Goal: Task Accomplishment & Management: Manage account settings

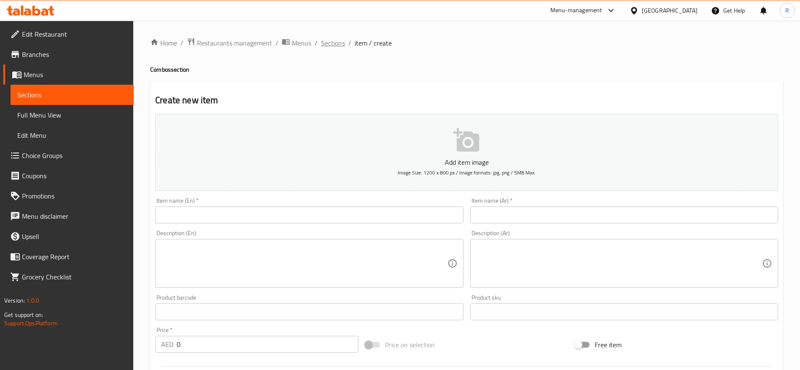
click at [334, 43] on span "Sections" at bounding box center [333, 43] width 24 height 10
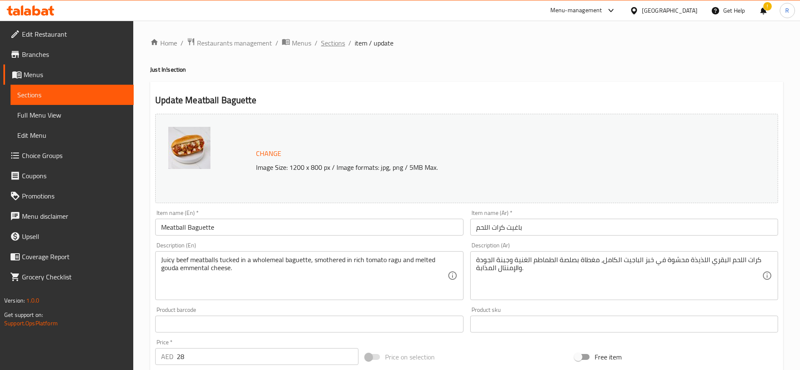
click at [321, 43] on span "Sections" at bounding box center [333, 43] width 24 height 10
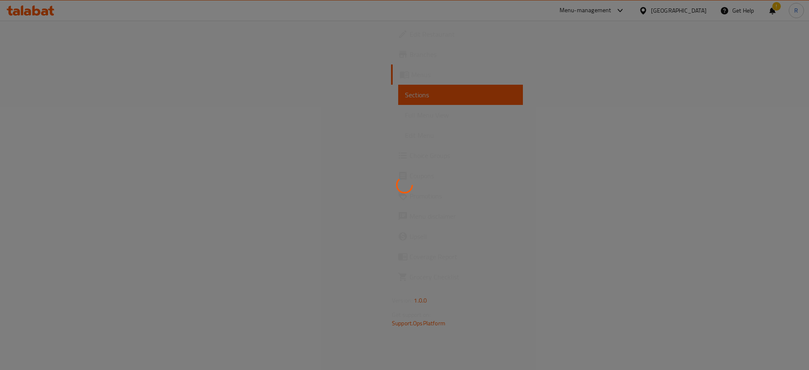
click at [60, 99] on div at bounding box center [404, 185] width 809 height 370
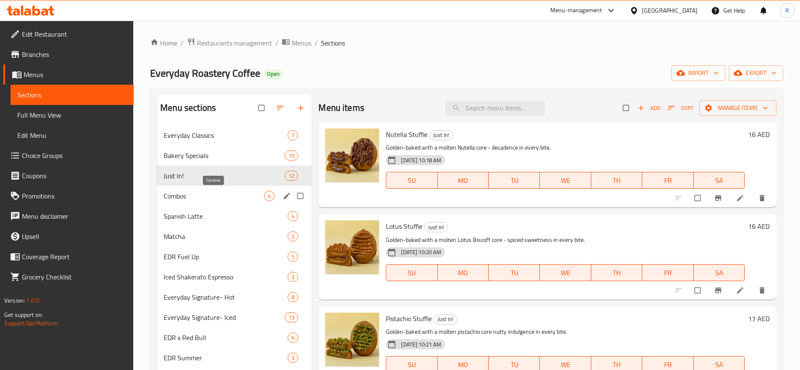
click at [188, 193] on span "Combos" at bounding box center [214, 196] width 100 height 10
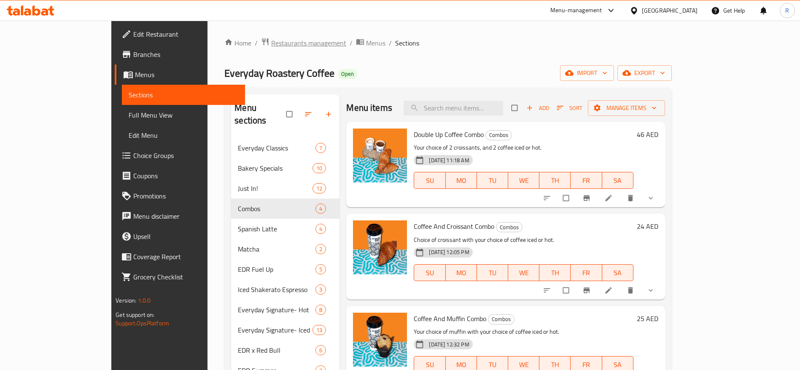
click at [271, 40] on span "Restaurants management" at bounding box center [308, 43] width 75 height 10
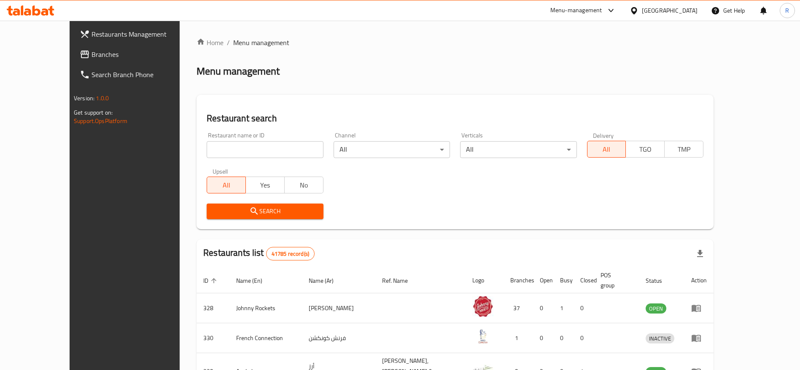
click at [258, 148] on input "search" at bounding box center [265, 149] width 116 height 17
type input "everyday roastery"
click button "Search" at bounding box center [265, 212] width 116 height 16
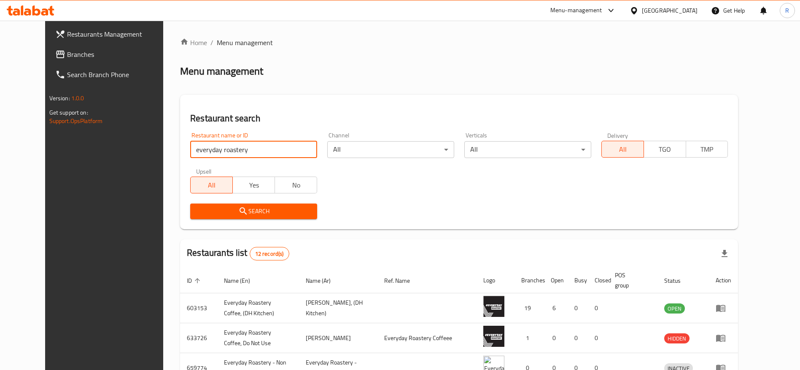
click button "Search" at bounding box center [253, 212] width 127 height 16
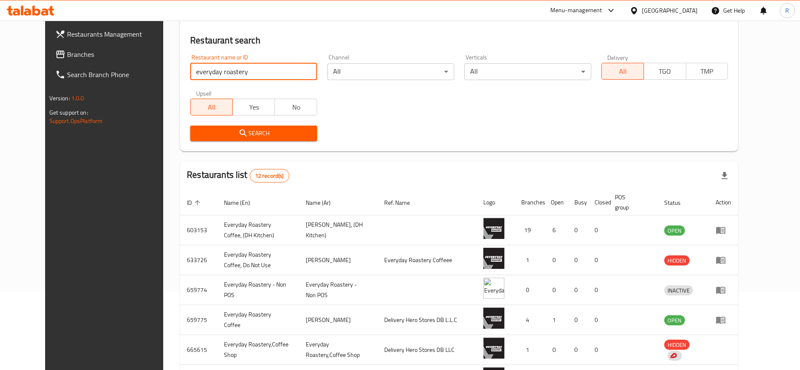
scroll to position [79, 0]
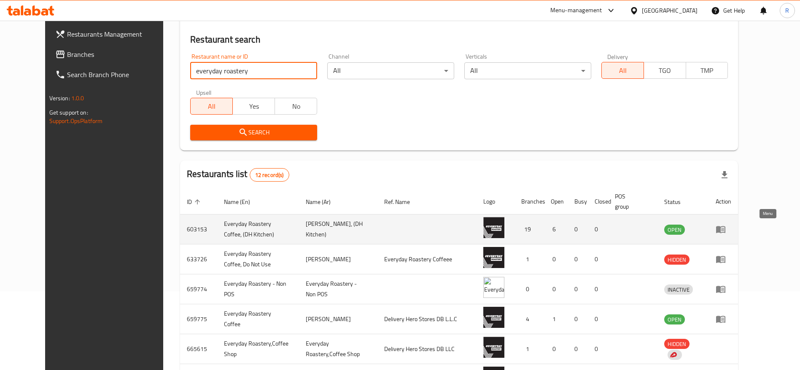
click at [731, 227] on link "enhanced table" at bounding box center [723, 229] width 16 height 10
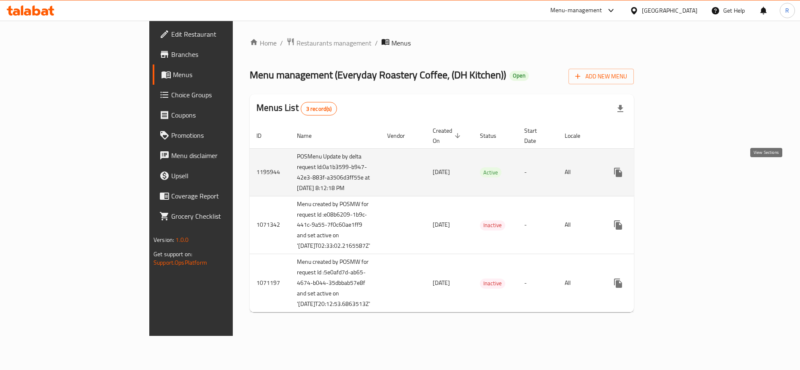
click at [684, 177] on icon "enhanced table" at bounding box center [679, 172] width 10 height 10
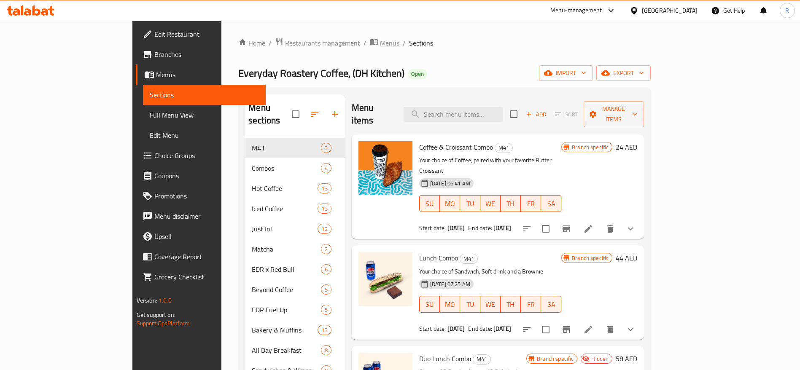
click at [380, 43] on span "Menus" at bounding box center [389, 43] width 19 height 10
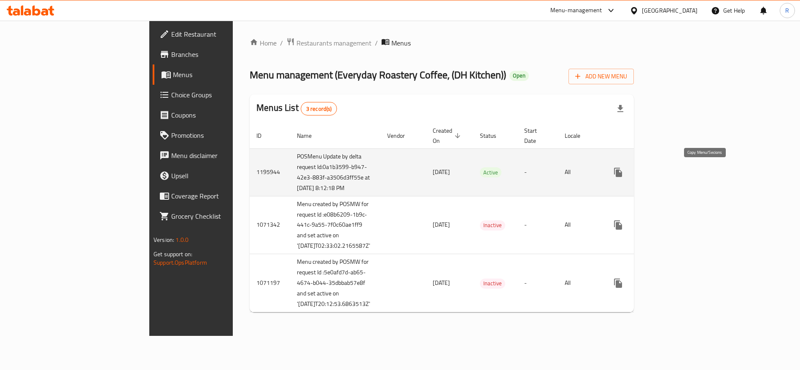
click at [622, 174] on icon "more" at bounding box center [618, 172] width 8 height 9
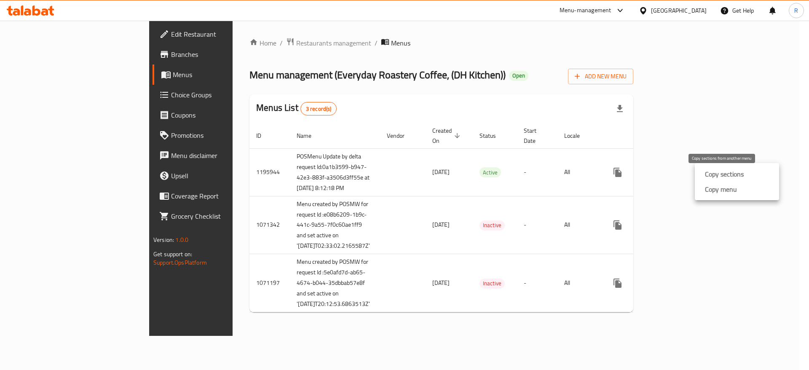
click at [706, 175] on strong "Copy sections" at bounding box center [724, 174] width 39 height 10
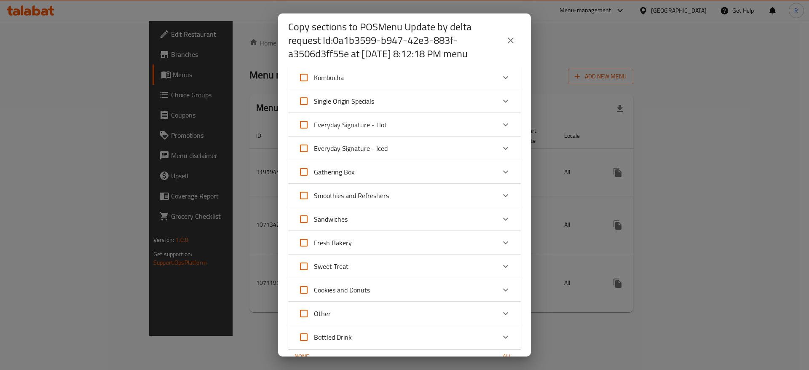
scroll to position [173, 0]
click at [511, 42] on icon "close" at bounding box center [511, 40] width 10 height 10
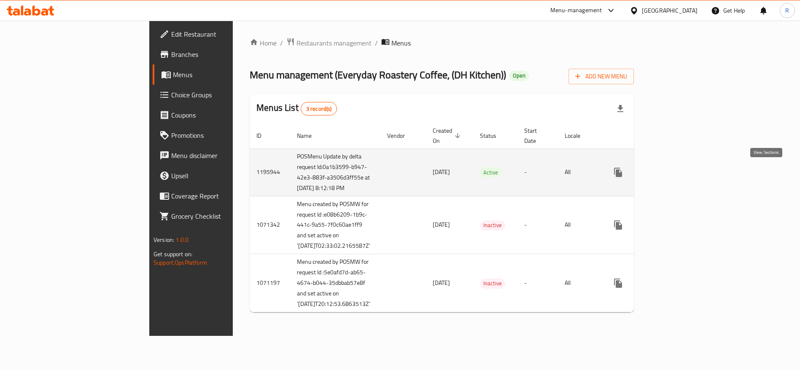
click at [683, 171] on icon "enhanced table" at bounding box center [679, 173] width 8 height 8
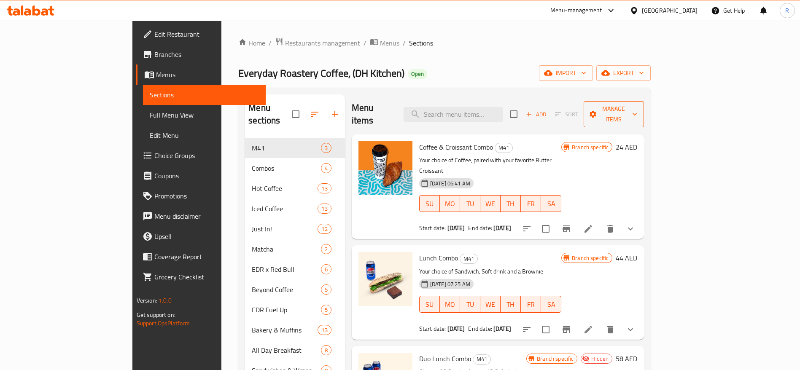
click at [639, 110] on icon "button" at bounding box center [634, 114] width 8 height 8
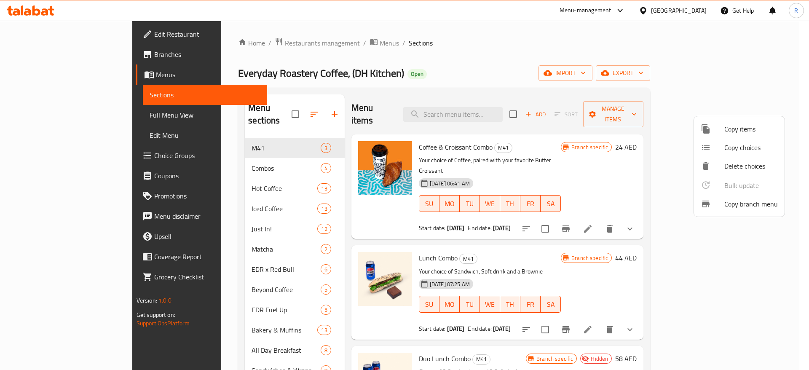
click at [654, 145] on div at bounding box center [404, 185] width 809 height 370
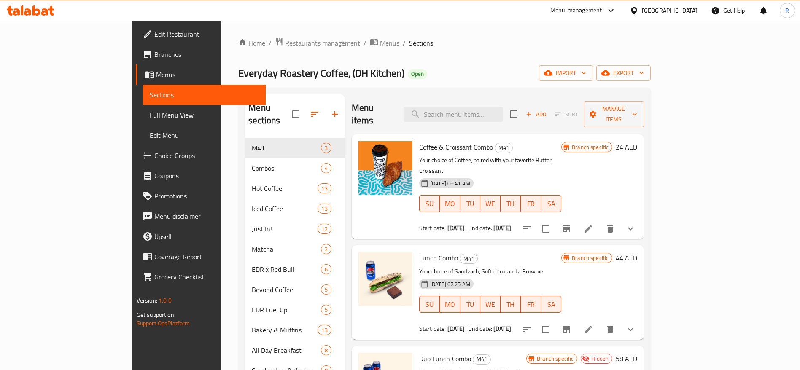
click at [380, 40] on span "Menus" at bounding box center [389, 43] width 19 height 10
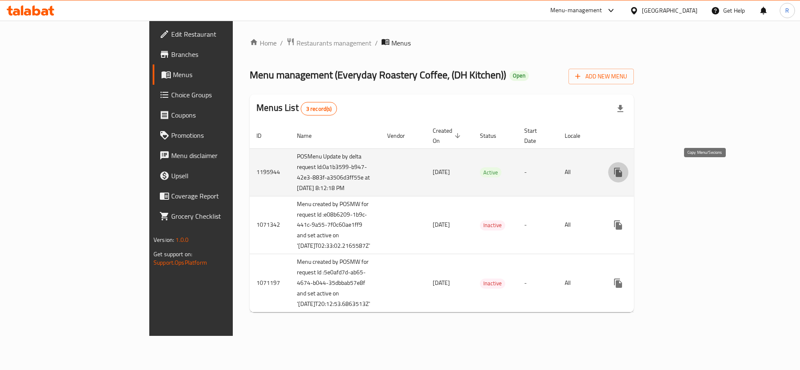
click at [623, 168] on icon "more" at bounding box center [618, 172] width 10 height 10
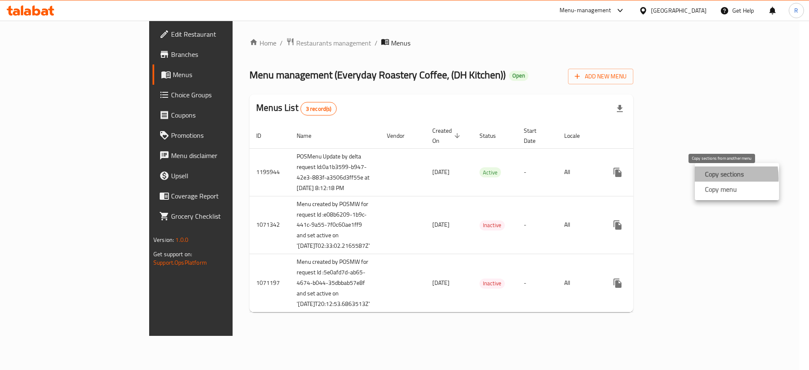
click at [707, 178] on strong "Copy sections" at bounding box center [724, 174] width 39 height 10
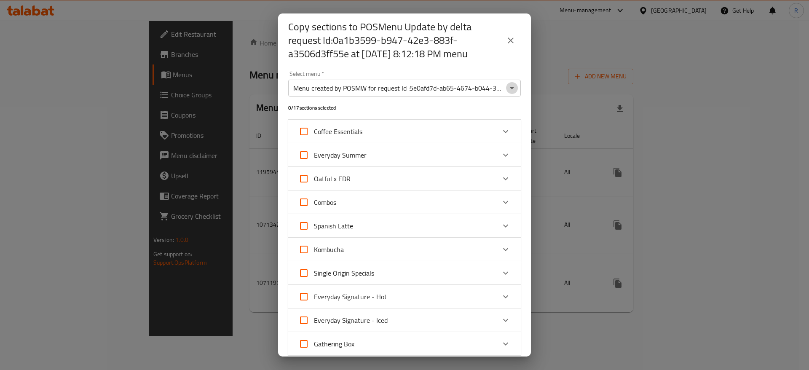
click at [507, 89] on icon "Open" at bounding box center [512, 88] width 10 height 10
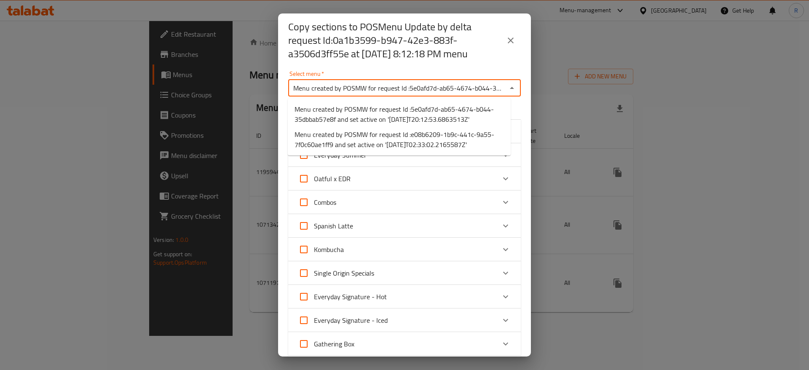
scroll to position [0, 190]
click at [507, 89] on icon "Close" at bounding box center [512, 88] width 10 height 10
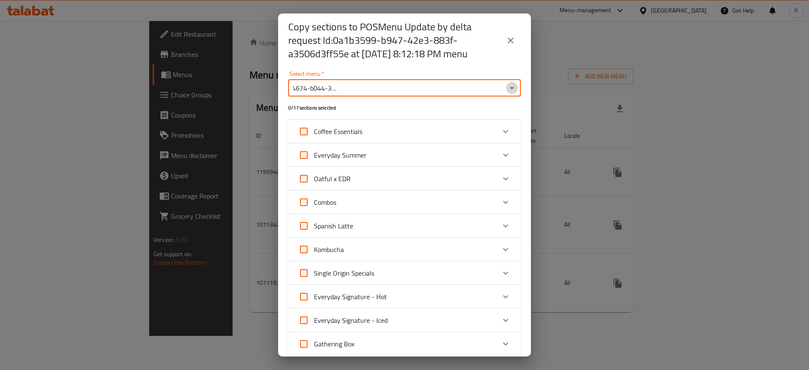
click at [507, 89] on icon "Open" at bounding box center [512, 88] width 10 height 10
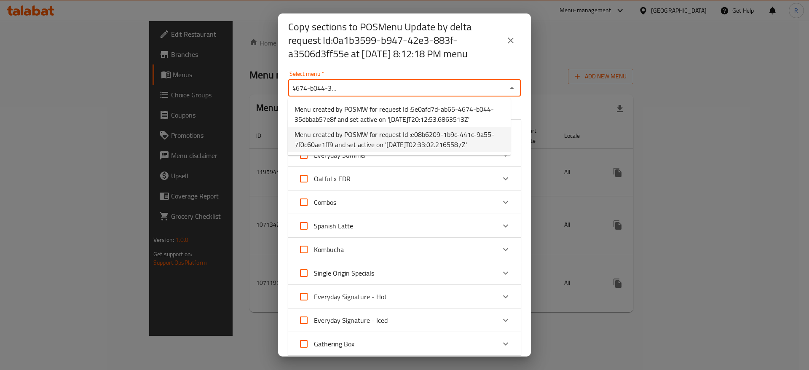
click at [472, 139] on span "Menu created by POSMW for request Id :e08b6209-1b9c-441c-9a55-7f0c60ae1ff9 and …" at bounding box center [400, 139] width 210 height 20
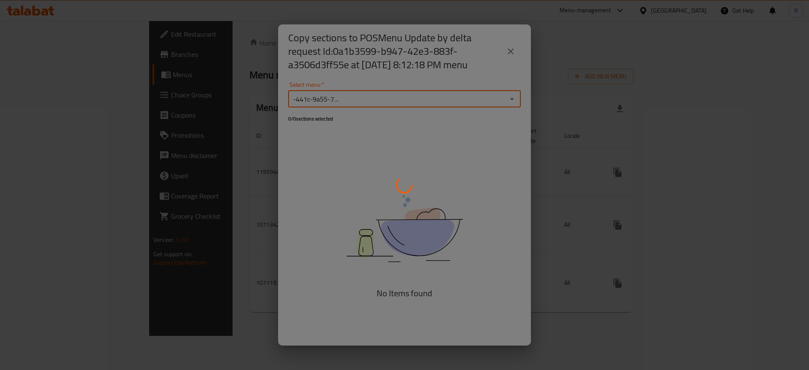
scroll to position [0, 178]
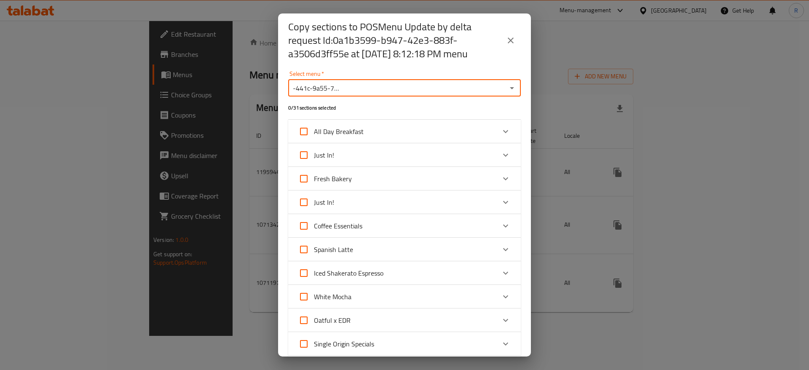
click at [475, 88] on input "Menu created by POSMW for request Id :e08b6209-1b9c-441c-9a55-7f0c60ae1ff9 and …" at bounding box center [398, 88] width 214 height 12
click at [510, 89] on icon "Open" at bounding box center [512, 88] width 4 height 2
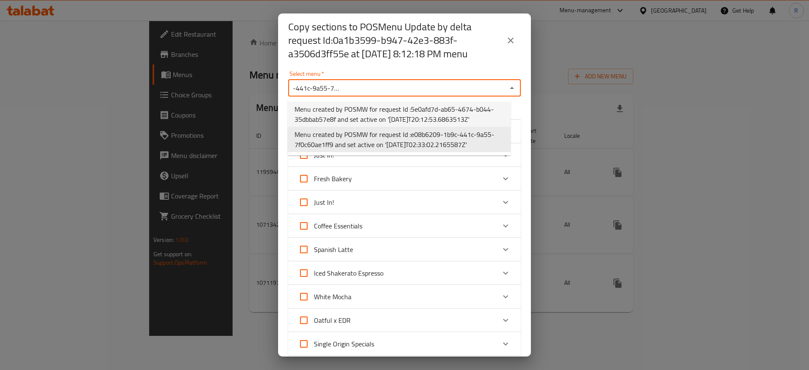
click at [467, 116] on span "Menu created by POSMW for request Id :5e0afd7d-ab65-4674-b044-35dbbab57e8f and …" at bounding box center [400, 114] width 210 height 20
type input "Menu created by POSMW for request Id :5e0afd7d-ab65-4674-b044-35dbbab57e8f and …"
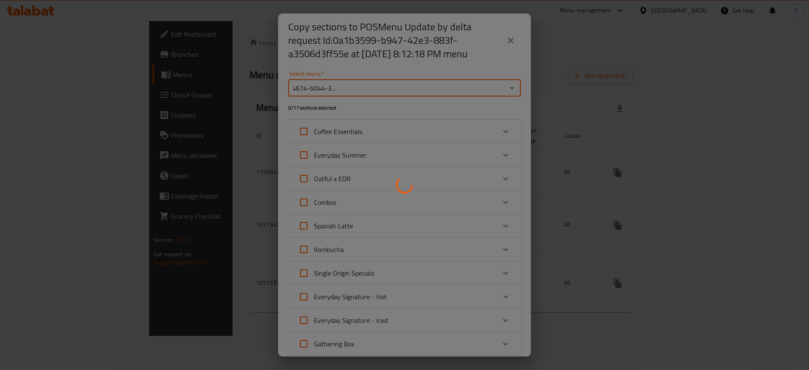
click at [511, 40] on div at bounding box center [404, 185] width 809 height 370
click at [513, 42] on div at bounding box center [404, 185] width 809 height 370
